Goal: Task Accomplishment & Management: Manage account settings

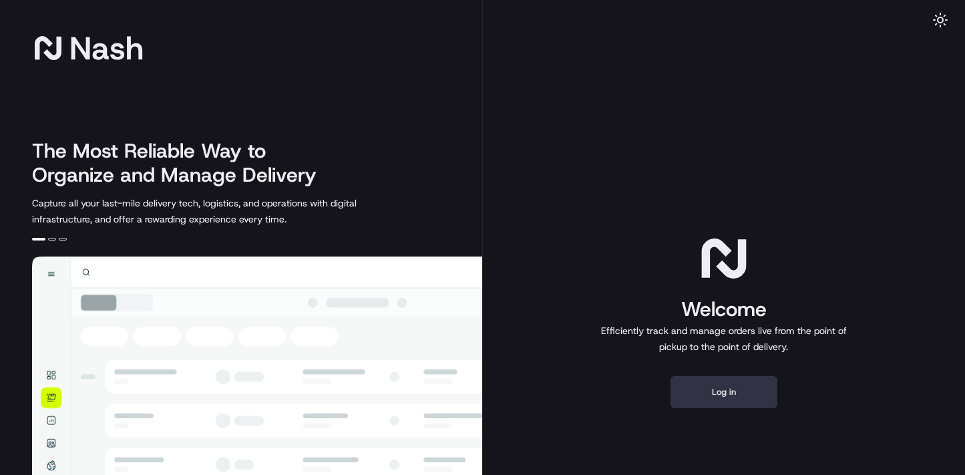
click at [736, 393] on button "Log in" at bounding box center [724, 392] width 107 height 32
